Goal: Transaction & Acquisition: Purchase product/service

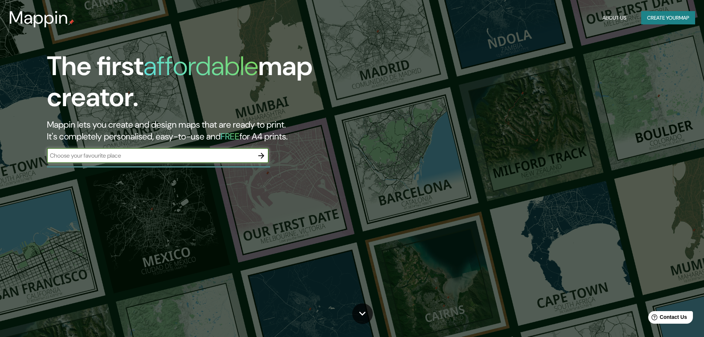
click at [137, 160] on input "text" at bounding box center [150, 155] width 207 height 8
type input "badajoz"
click at [263, 153] on icon "button" at bounding box center [261, 155] width 9 height 9
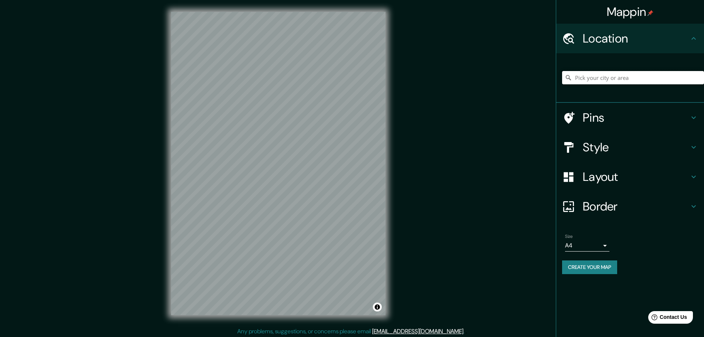
click at [599, 76] on input "Pick your city or area" at bounding box center [633, 77] width 142 height 13
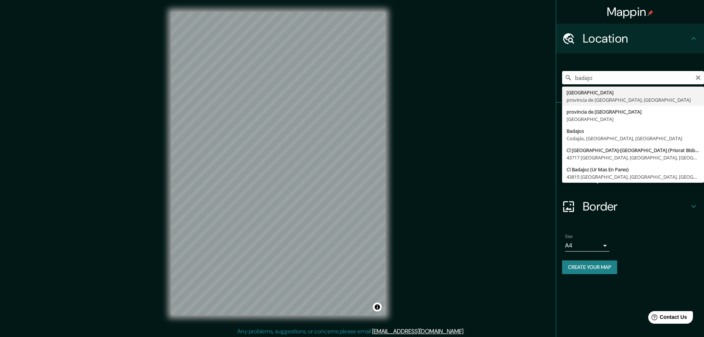
type input "Badajoz, provincia de Badajoz, España"
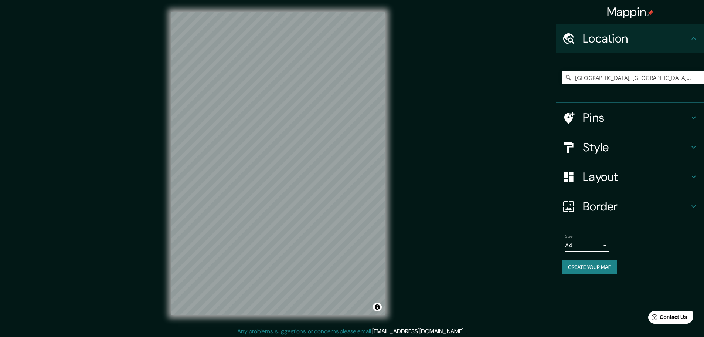
click at [648, 147] on h4 "Style" at bounding box center [636, 147] width 106 height 15
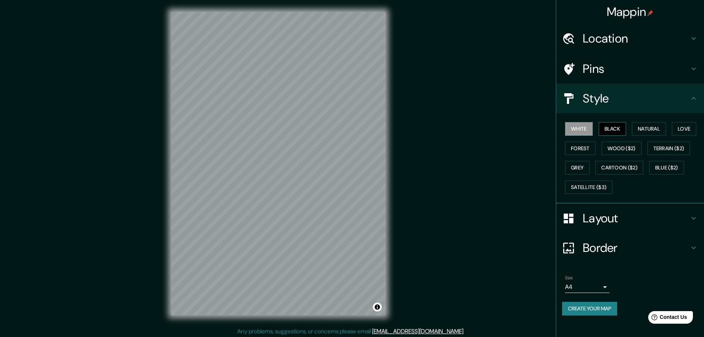
click at [613, 128] on button "Black" at bounding box center [613, 129] width 28 height 14
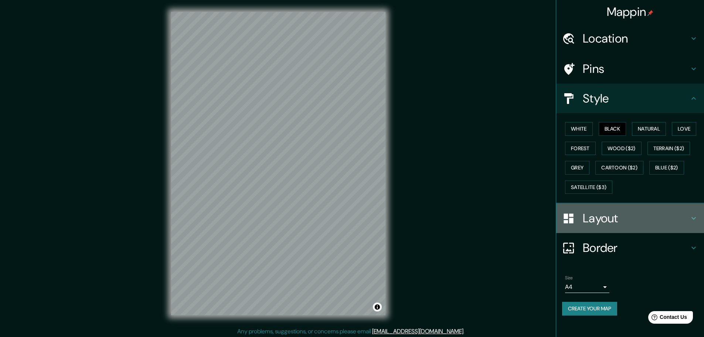
click at [611, 218] on h4 "Layout" at bounding box center [636, 218] width 106 height 15
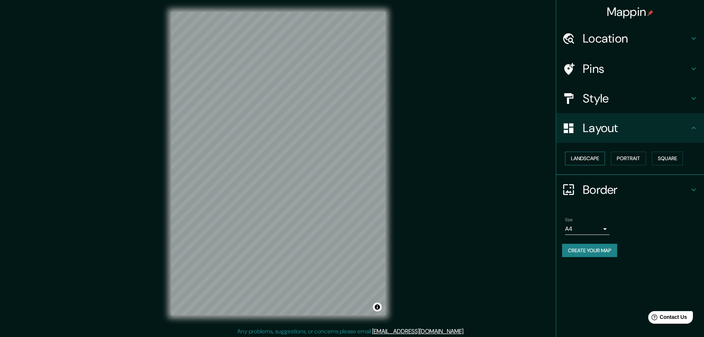
click at [592, 154] on button "Landscape" at bounding box center [585, 159] width 40 height 14
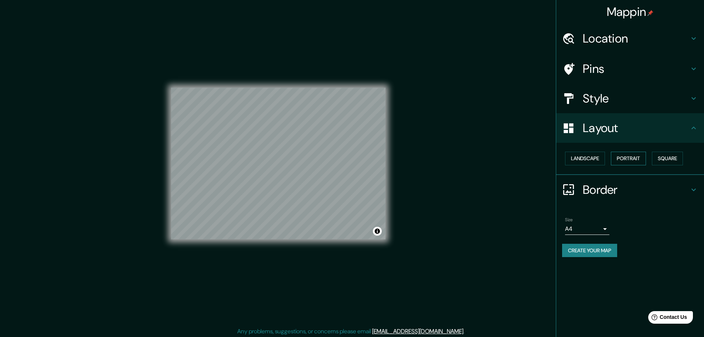
click at [616, 157] on button "Portrait" at bounding box center [628, 159] width 35 height 14
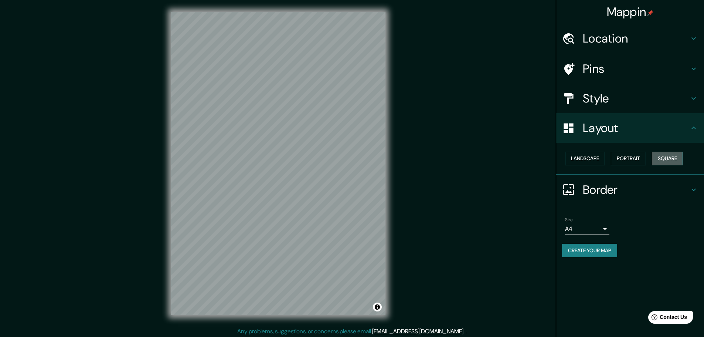
click at [659, 163] on button "Square" at bounding box center [667, 159] width 31 height 14
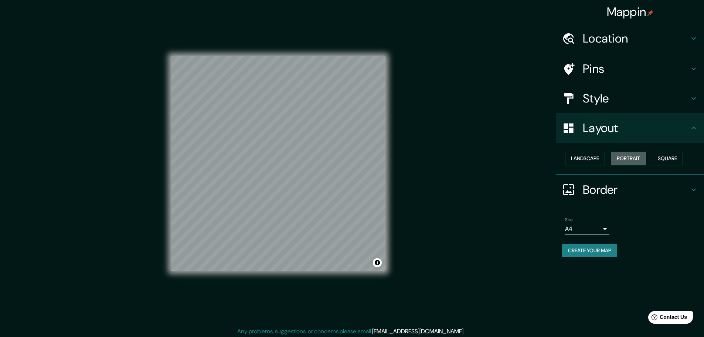
click at [639, 159] on button "Portrait" at bounding box center [628, 159] width 35 height 14
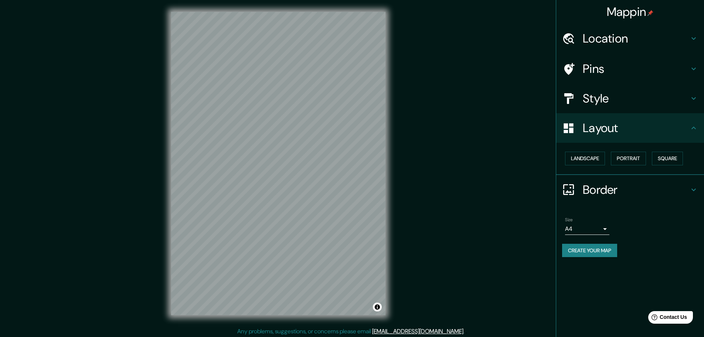
click at [579, 167] on div "Landscape Portrait Square" at bounding box center [633, 159] width 142 height 20
click at [576, 161] on button "Landscape" at bounding box center [585, 159] width 40 height 14
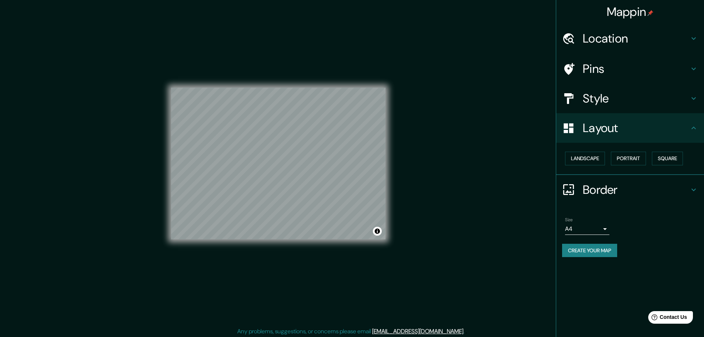
click at [640, 196] on h4 "Border" at bounding box center [636, 189] width 106 height 15
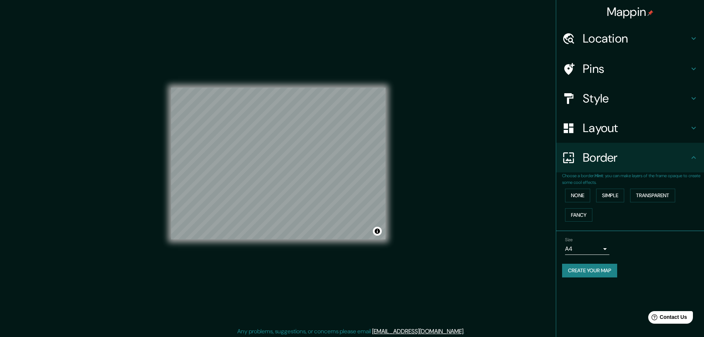
click at [628, 169] on div "Border" at bounding box center [630, 158] width 148 height 30
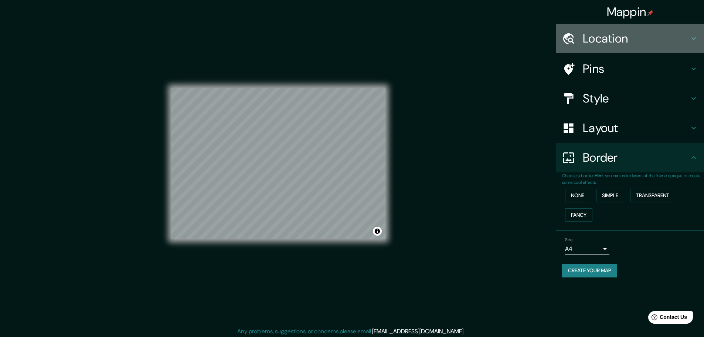
click at [620, 39] on h4 "Location" at bounding box center [636, 38] width 106 height 15
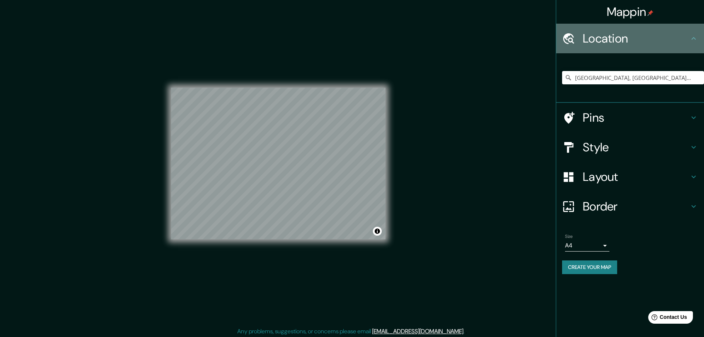
click at [619, 39] on h4 "Location" at bounding box center [636, 38] width 106 height 15
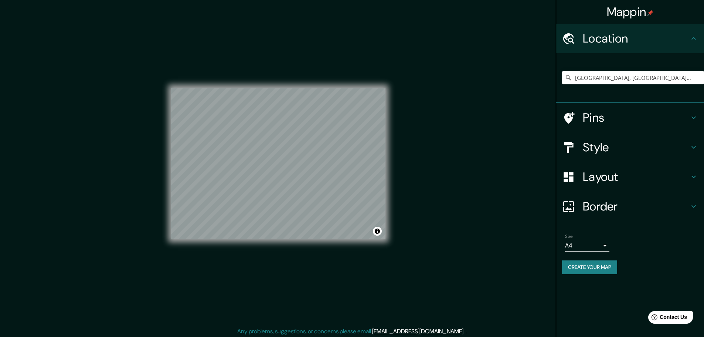
click at [614, 264] on button "Create your map" at bounding box center [589, 267] width 55 height 14
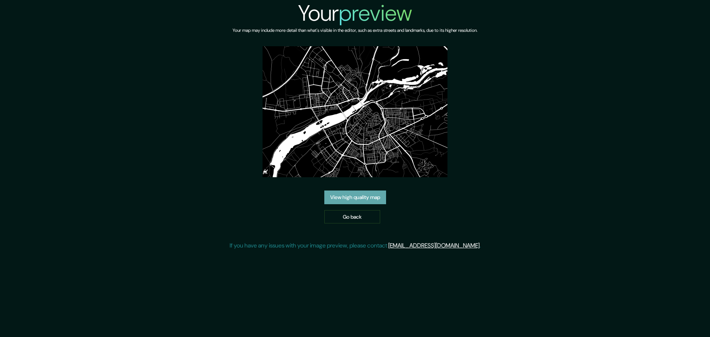
click at [363, 197] on link "View high quality map" at bounding box center [355, 197] width 62 height 14
